Goal: Task Accomplishment & Management: Complete application form

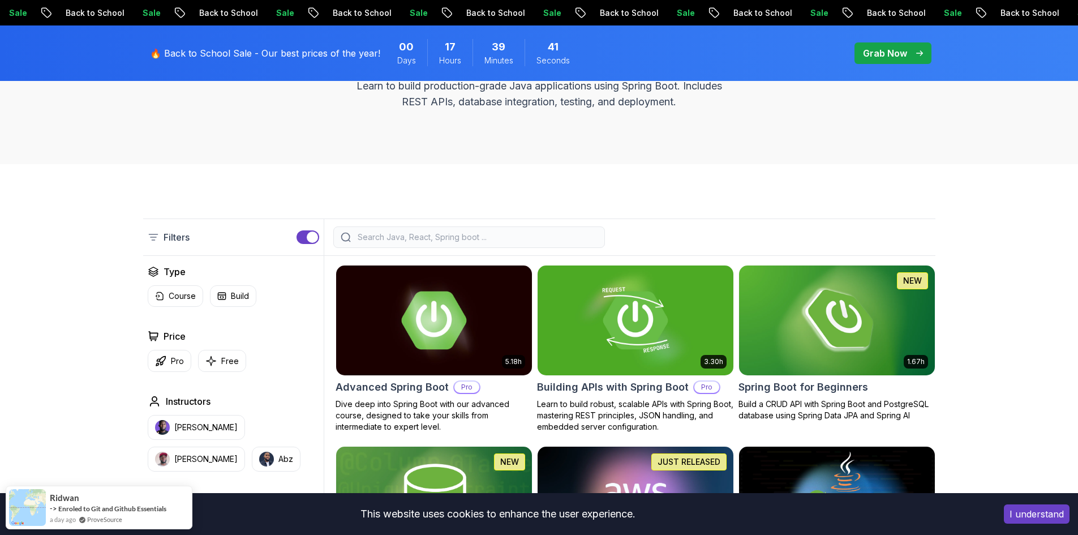
scroll to position [283, 0]
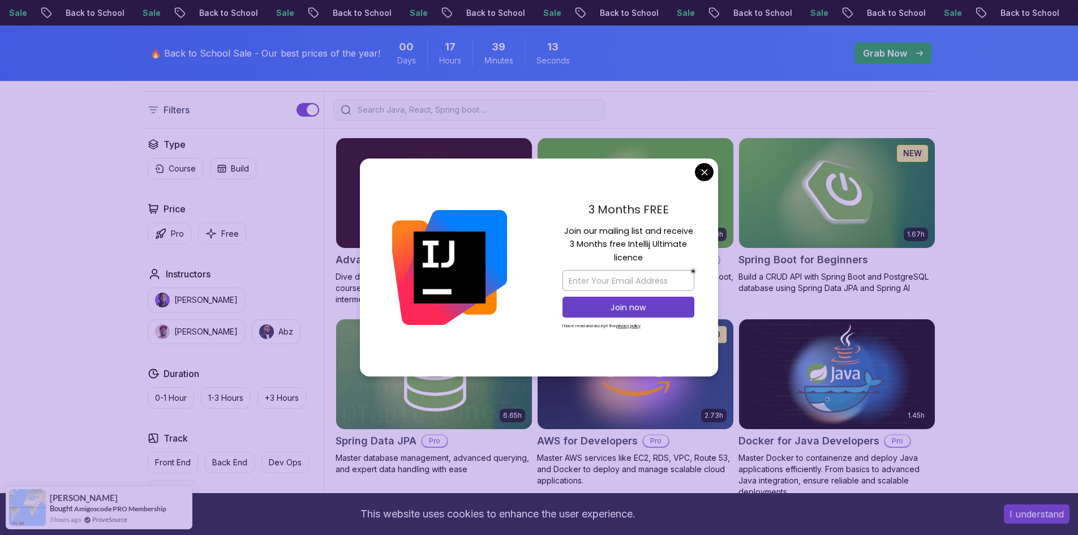
click at [651, 270] on input "email" at bounding box center [629, 280] width 132 height 21
type input "[EMAIL_ADDRESS][DOMAIN_NAME]"
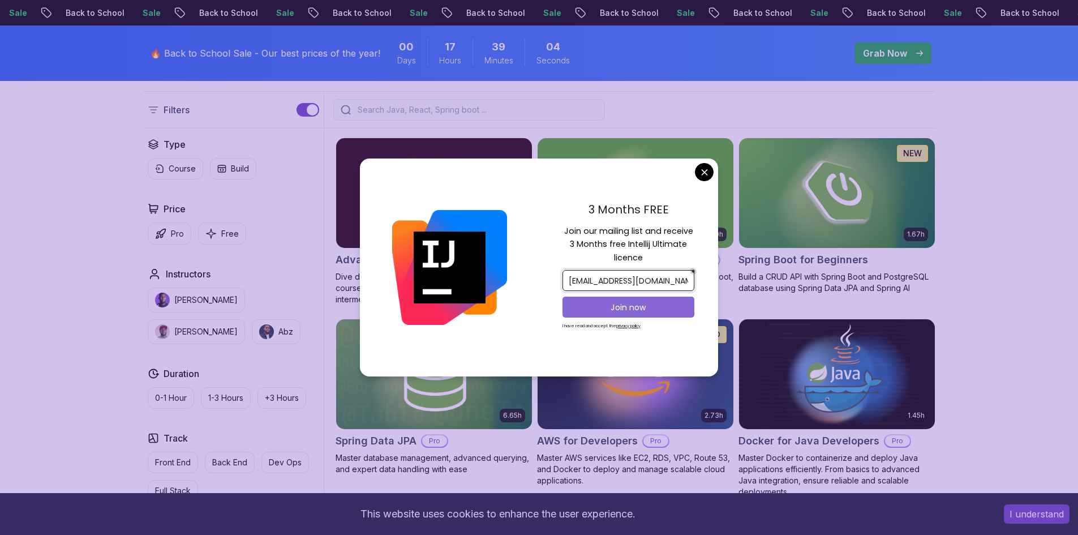
click at [663, 310] on p "Join now" at bounding box center [628, 307] width 107 height 11
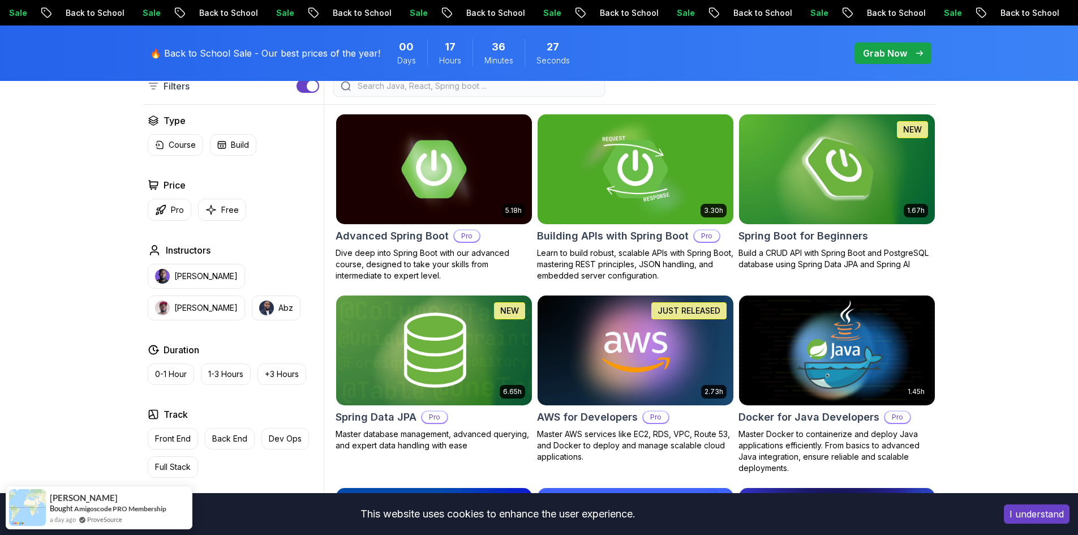
scroll to position [113, 0]
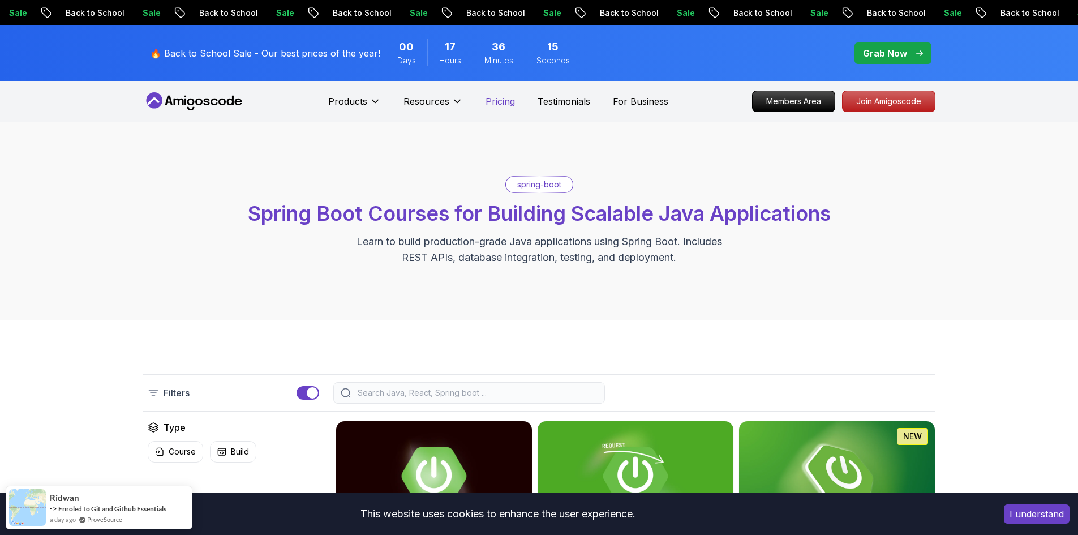
click at [501, 104] on p "Pricing" at bounding box center [500, 102] width 29 height 14
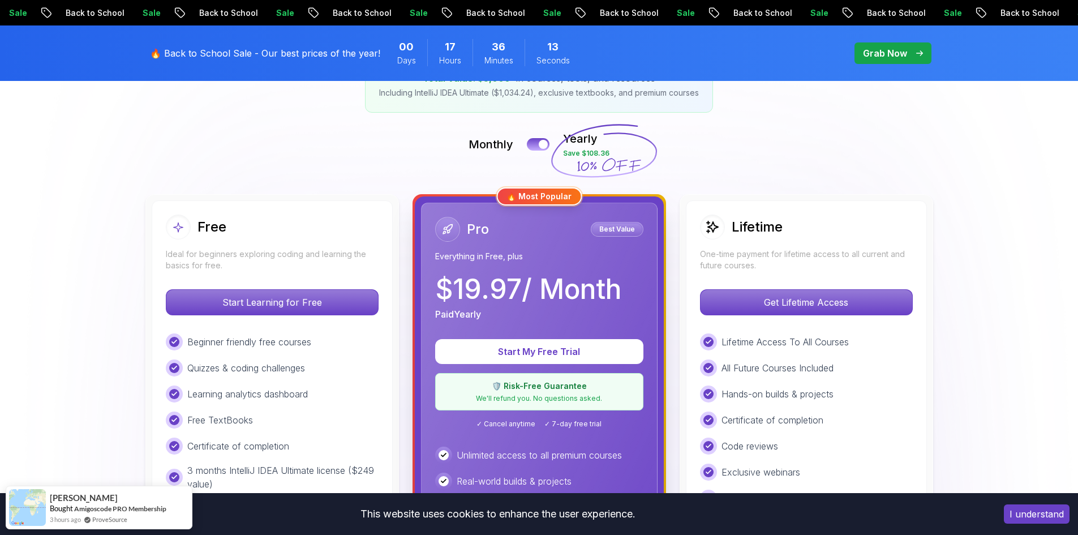
scroll to position [283, 0]
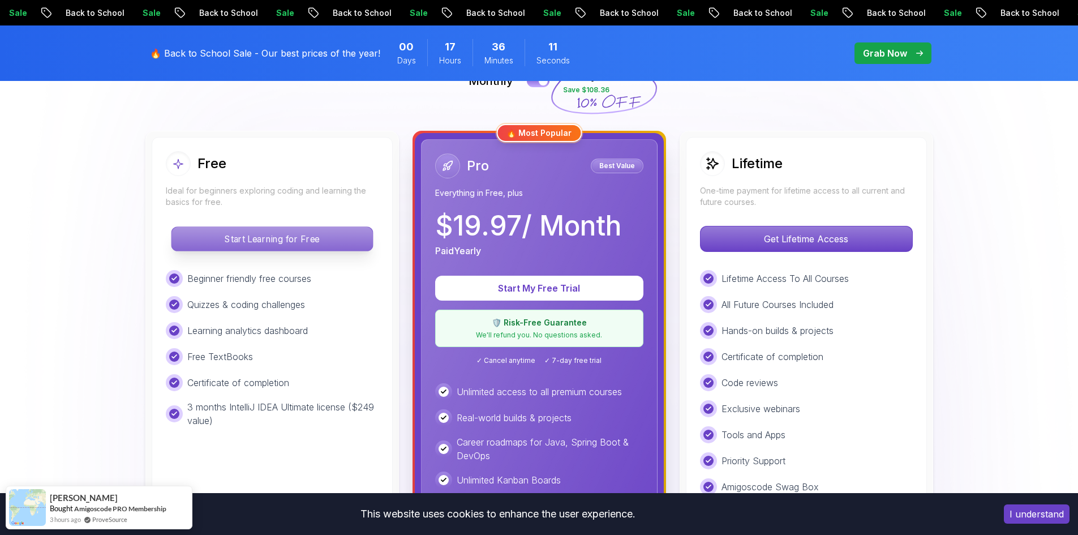
click at [283, 241] on p "Start Learning for Free" at bounding box center [272, 239] width 201 height 24
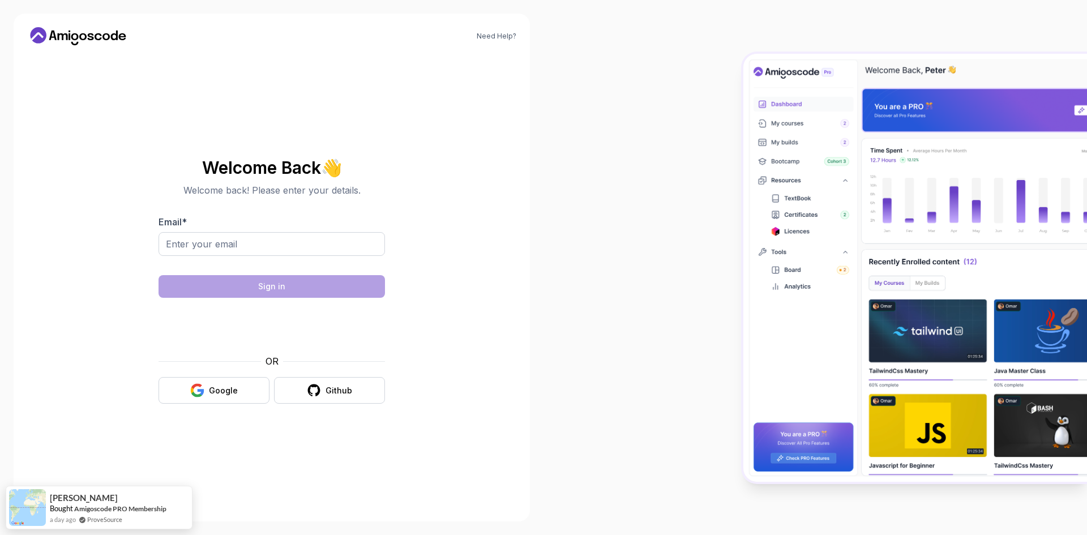
click at [215, 405] on div "Welcome Back 👋 Welcome back! Please enter your details. Email * Sign in OR Goog…" at bounding box center [272, 281] width 226 height 268
click at [220, 401] on button "Google" at bounding box center [214, 390] width 111 height 27
click at [224, 396] on button "Google" at bounding box center [214, 390] width 111 height 27
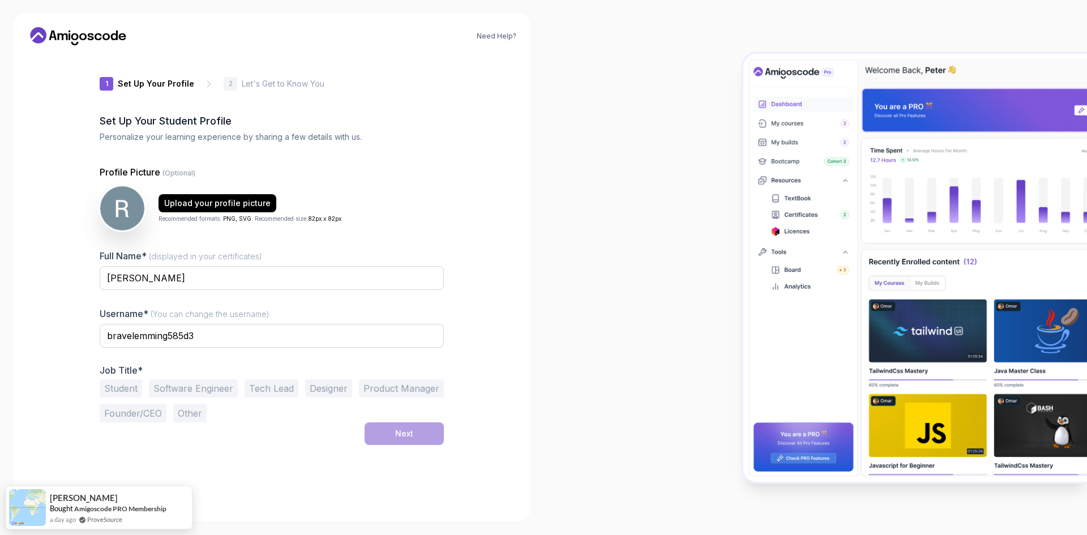
click at [130, 391] on button "Student" at bounding box center [121, 388] width 42 height 18
click at [186, 386] on button "Software Engineer" at bounding box center [193, 388] width 89 height 18
click at [131, 383] on button "Student" at bounding box center [121, 388] width 42 height 18
click at [411, 433] on div "Next" at bounding box center [404, 433] width 18 height 11
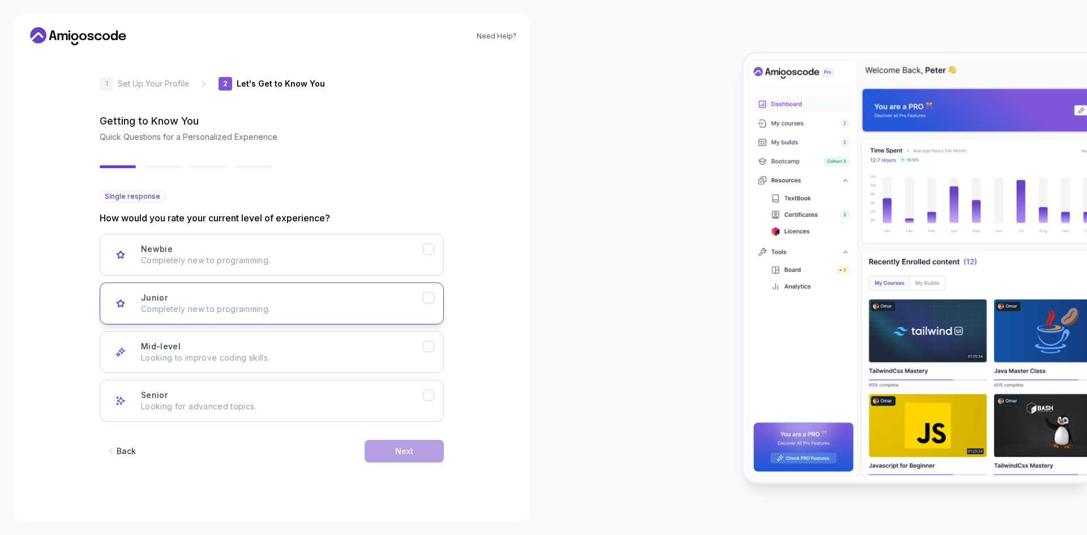
click at [373, 301] on div "Junior Completely new to programming." at bounding box center [282, 303] width 282 height 23
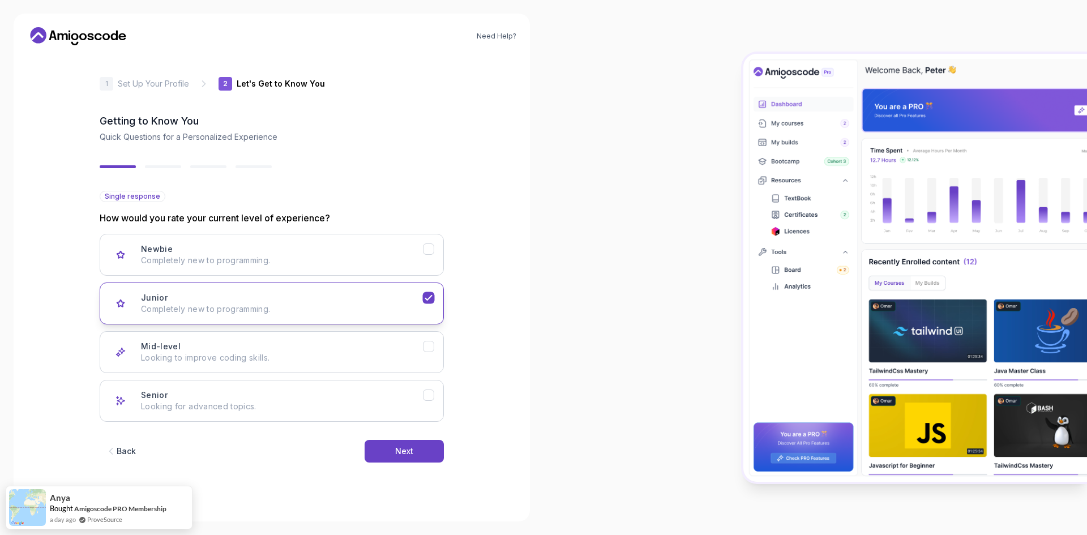
click at [397, 303] on p "Completely new to programming." at bounding box center [282, 308] width 282 height 11
click at [421, 446] on button "Next" at bounding box center [404, 451] width 79 height 23
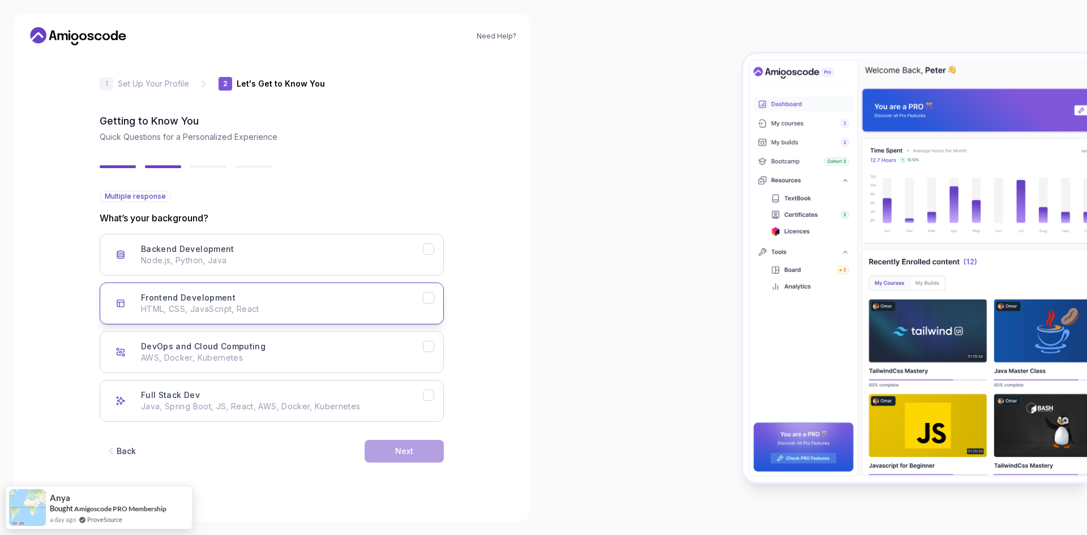
click at [414, 307] on p "HTML, CSS, JavaScript, React" at bounding box center [282, 308] width 282 height 11
click at [414, 451] on button "Next" at bounding box center [404, 451] width 79 height 23
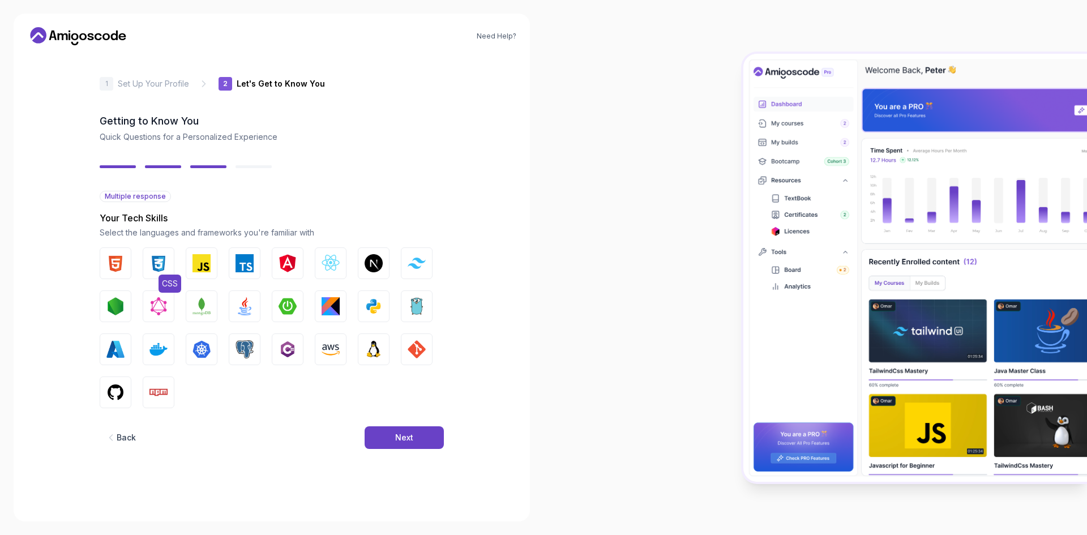
click at [165, 267] on img "button" at bounding box center [158, 263] width 18 height 18
click at [126, 269] on button "HTML" at bounding box center [116, 263] width 32 height 32
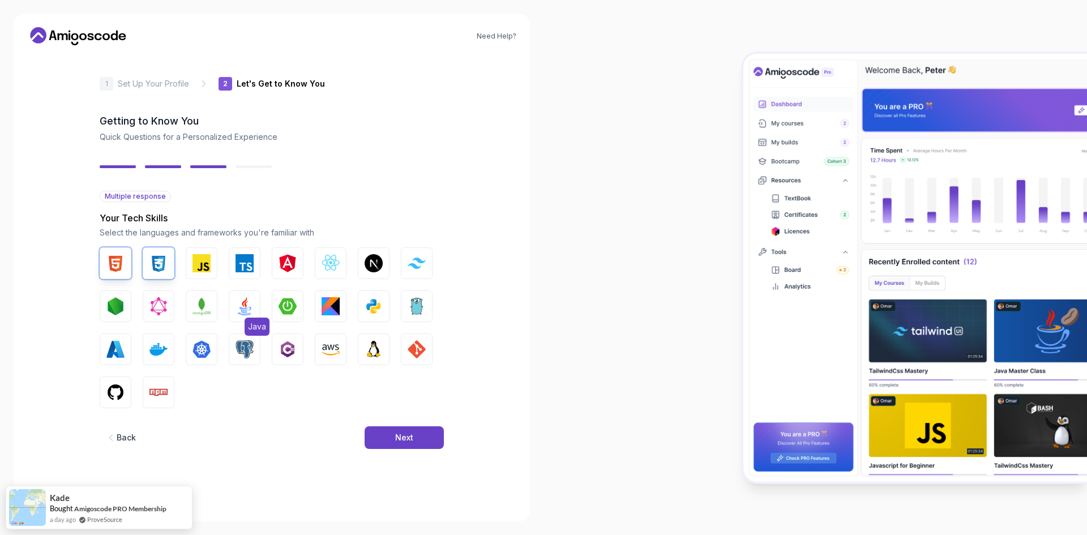
click at [237, 303] on img "button" at bounding box center [245, 306] width 18 height 18
click at [281, 354] on img "button" at bounding box center [288, 349] width 18 height 18
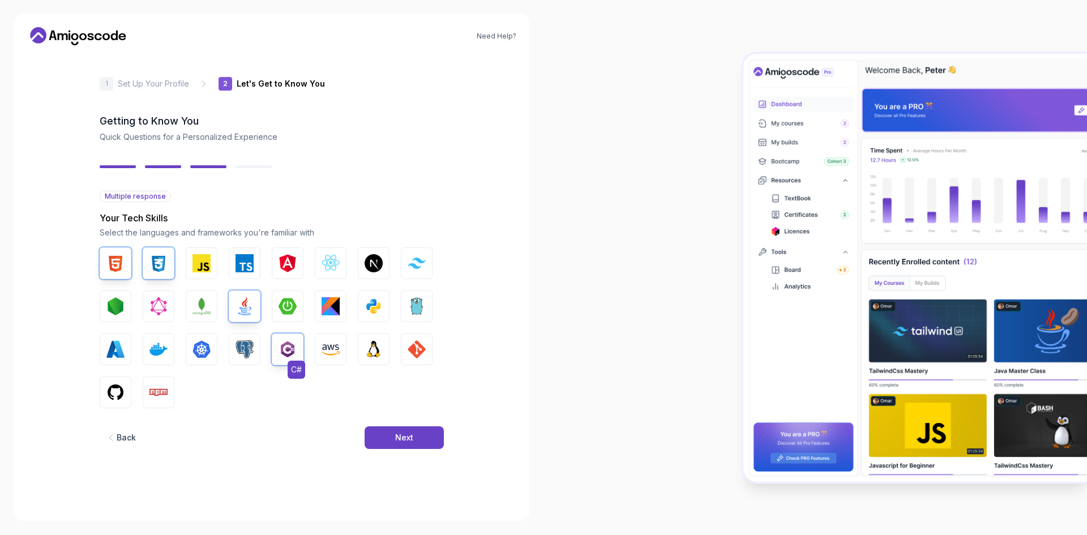
click at [281, 354] on img "button" at bounding box center [288, 349] width 18 height 18
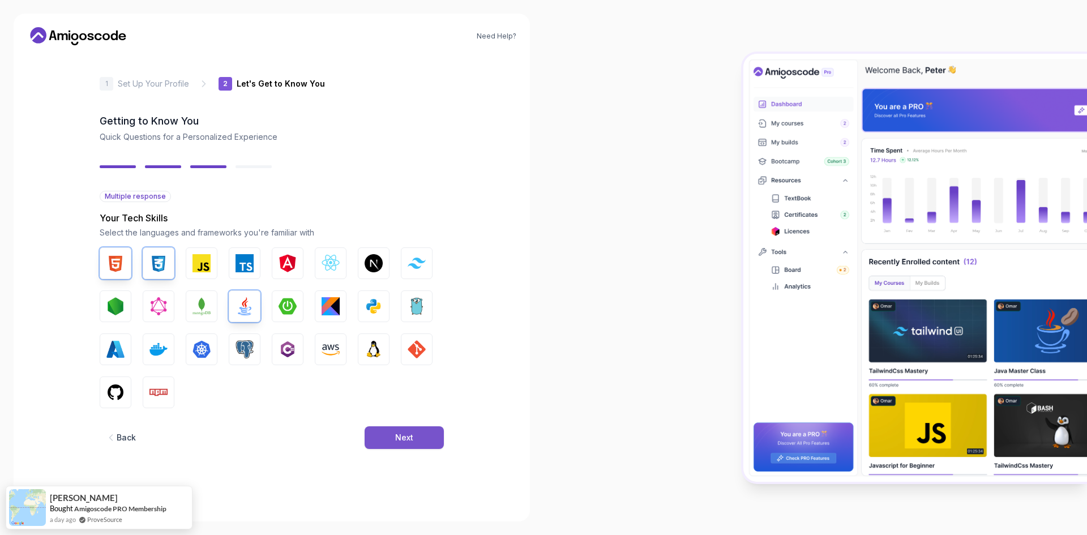
click at [405, 436] on div "Next" at bounding box center [404, 437] width 18 height 11
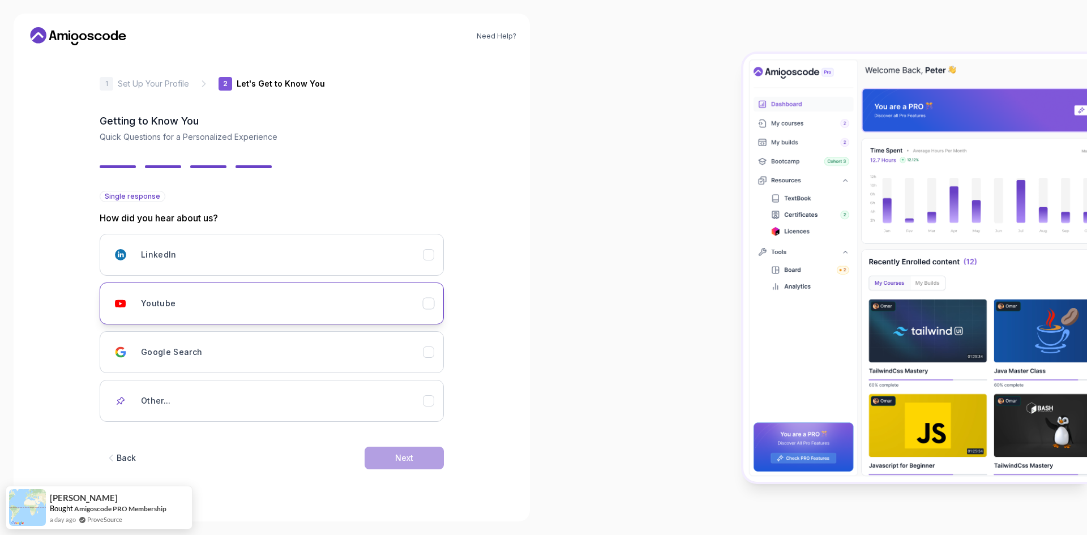
click at [328, 311] on div "Youtube" at bounding box center [282, 303] width 282 height 23
click at [423, 462] on button "Next" at bounding box center [404, 458] width 79 height 23
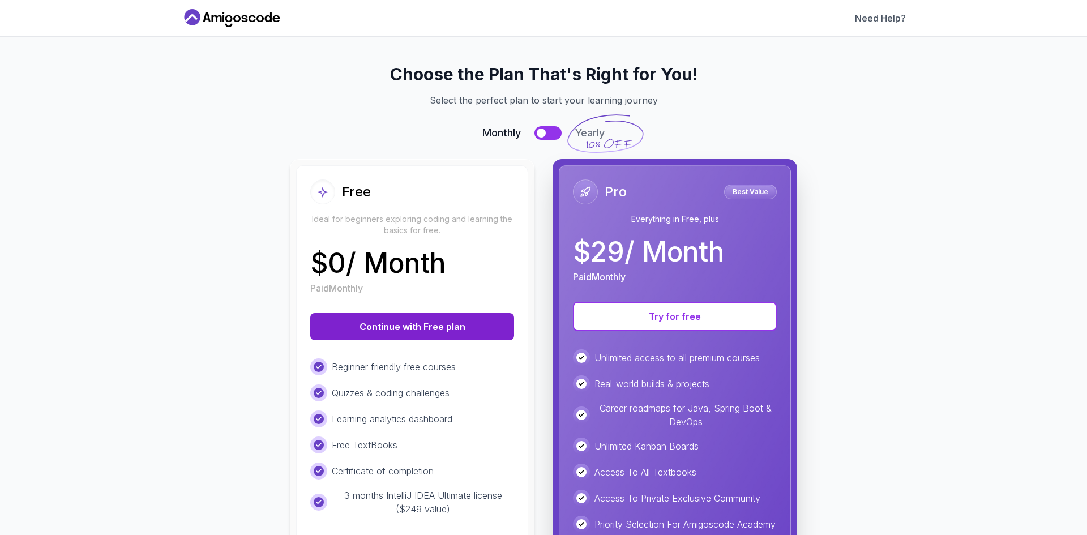
click at [450, 333] on button "Continue with Free plan" at bounding box center [412, 326] width 204 height 27
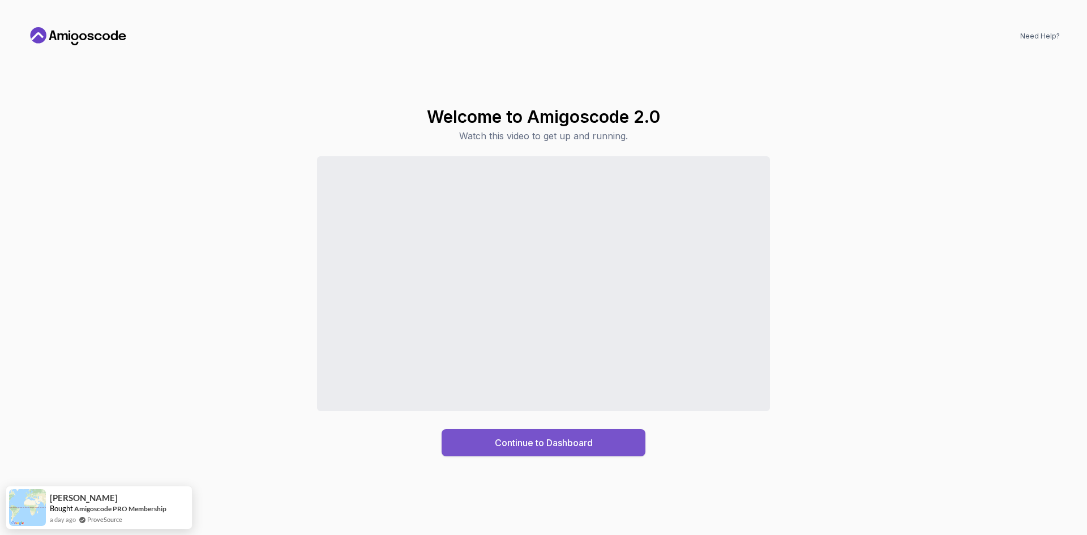
click at [586, 447] on div "Continue to Dashboard" at bounding box center [544, 443] width 98 height 14
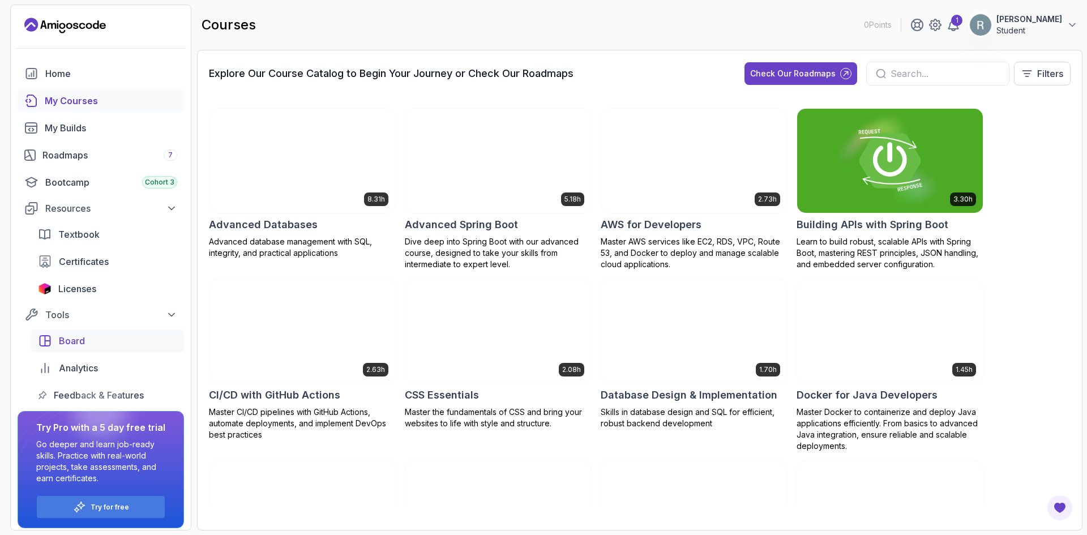
scroll to position [5, 0]
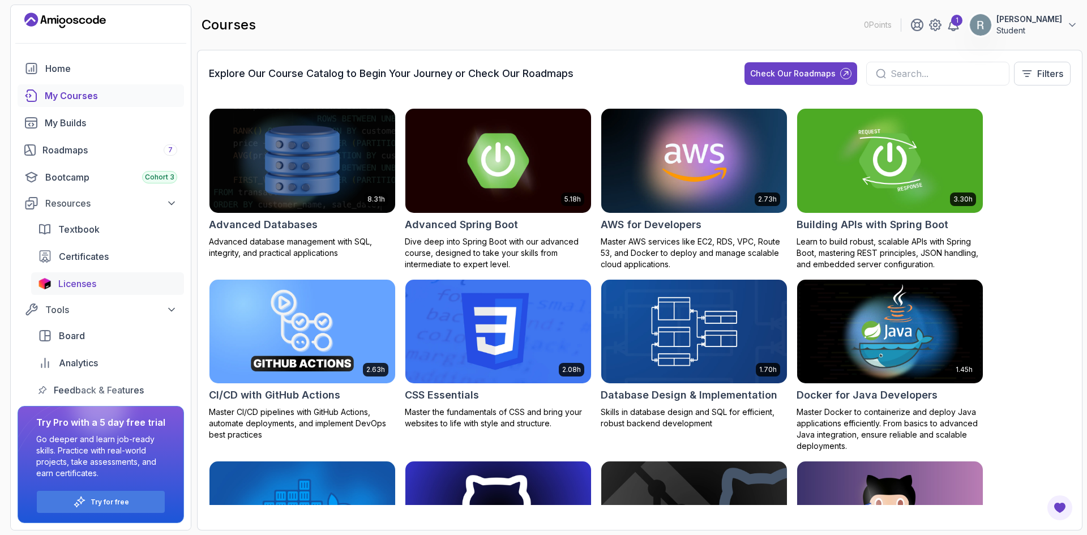
click at [117, 282] on div "Licenses" at bounding box center [117, 284] width 119 height 14
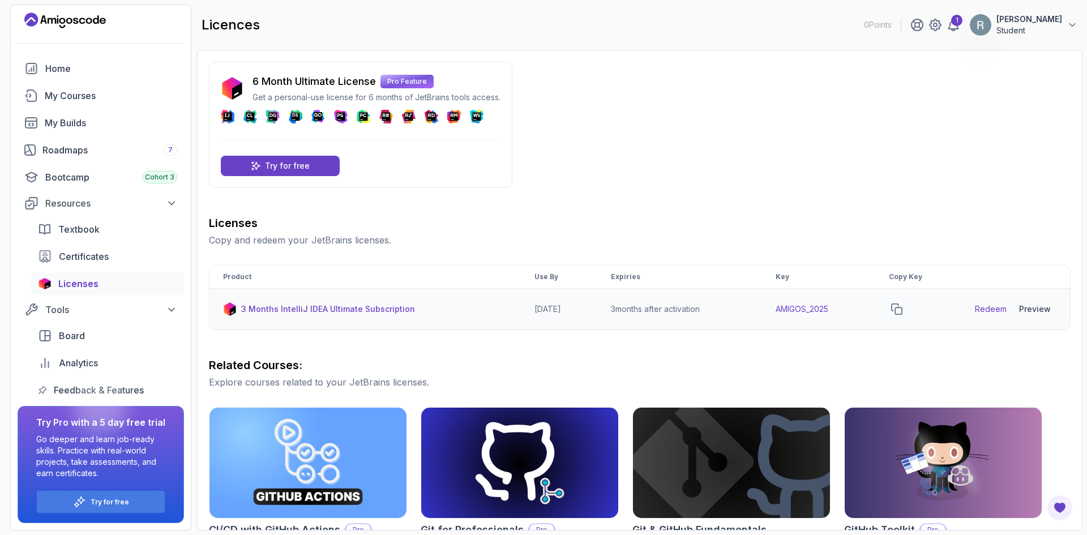
click at [988, 307] on link "Redeem" at bounding box center [991, 308] width 32 height 11
click at [902, 309] on icon "copy-button" at bounding box center [896, 308] width 11 height 11
click at [990, 34] on div "1 Ryan Student" at bounding box center [994, 25] width 168 height 23
